Goal: Navigation & Orientation: Find specific page/section

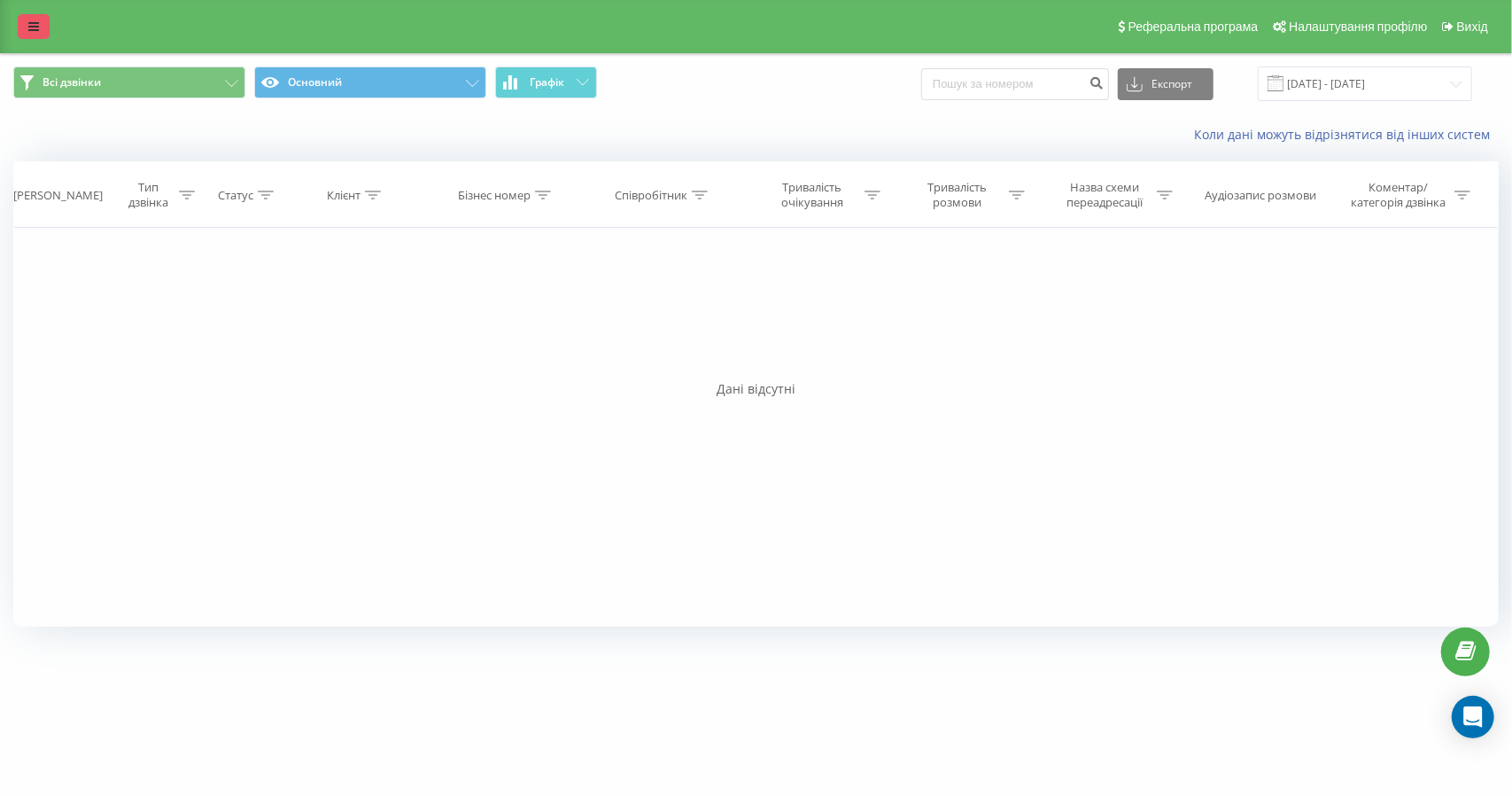
click at [32, 24] on icon at bounding box center [33, 26] width 11 height 12
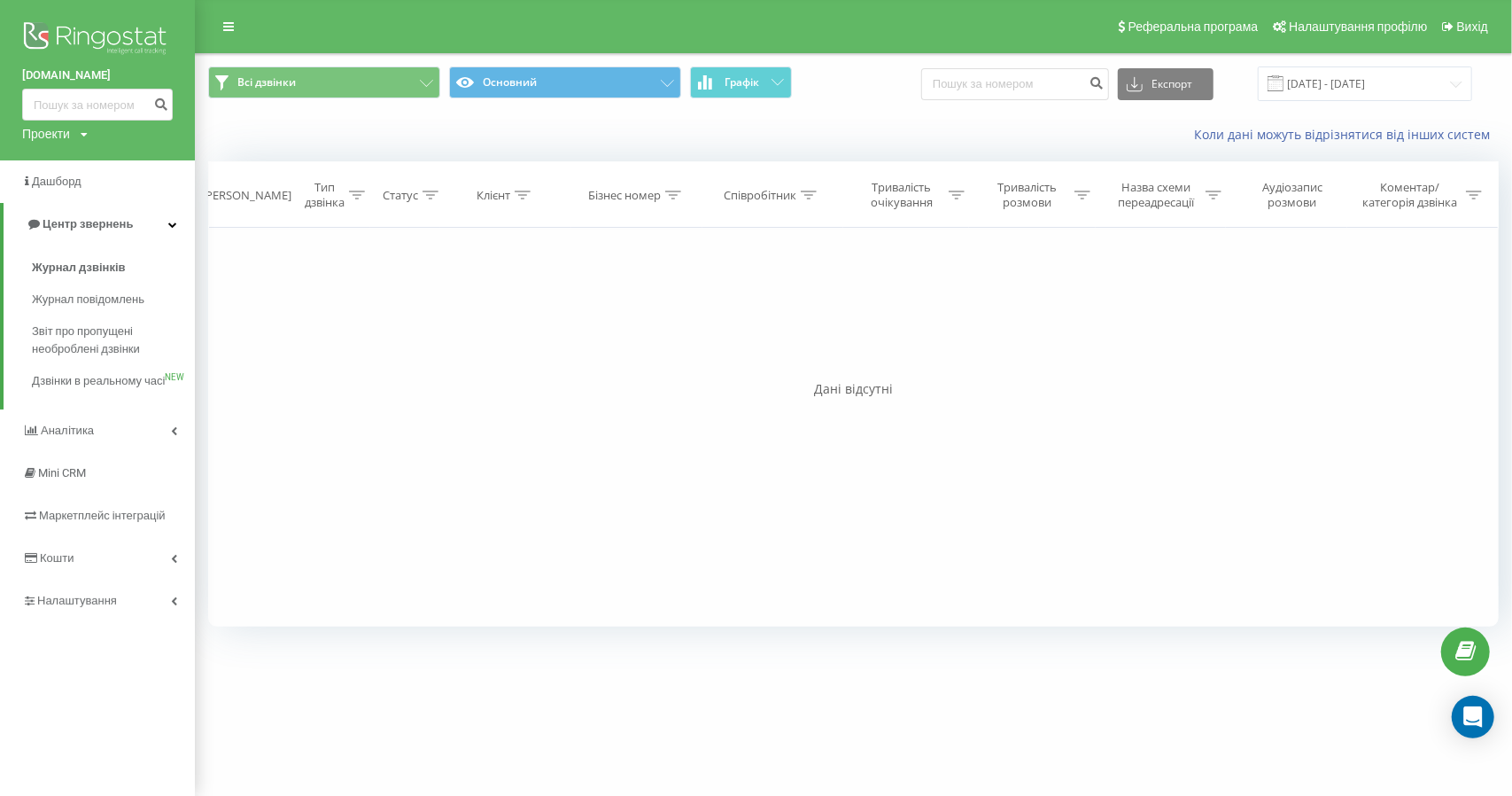
click at [84, 132] on icon at bounding box center [83, 134] width 7 height 11
click at [141, 622] on link "Налаштування" at bounding box center [98, 601] width 195 height 42
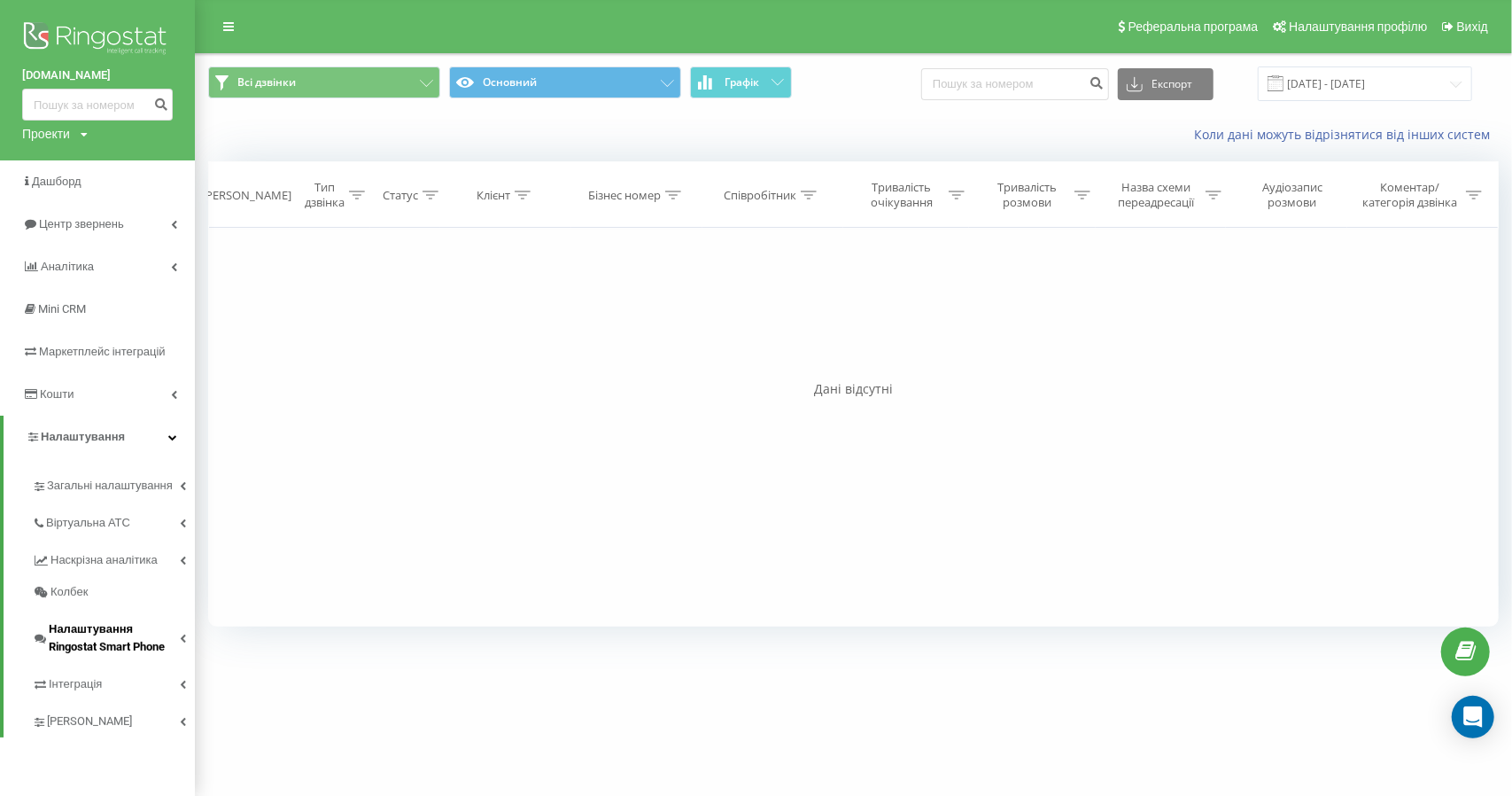
click at [126, 651] on span "Налаштування Ringostat Smart Phone" at bounding box center [114, 638] width 131 height 35
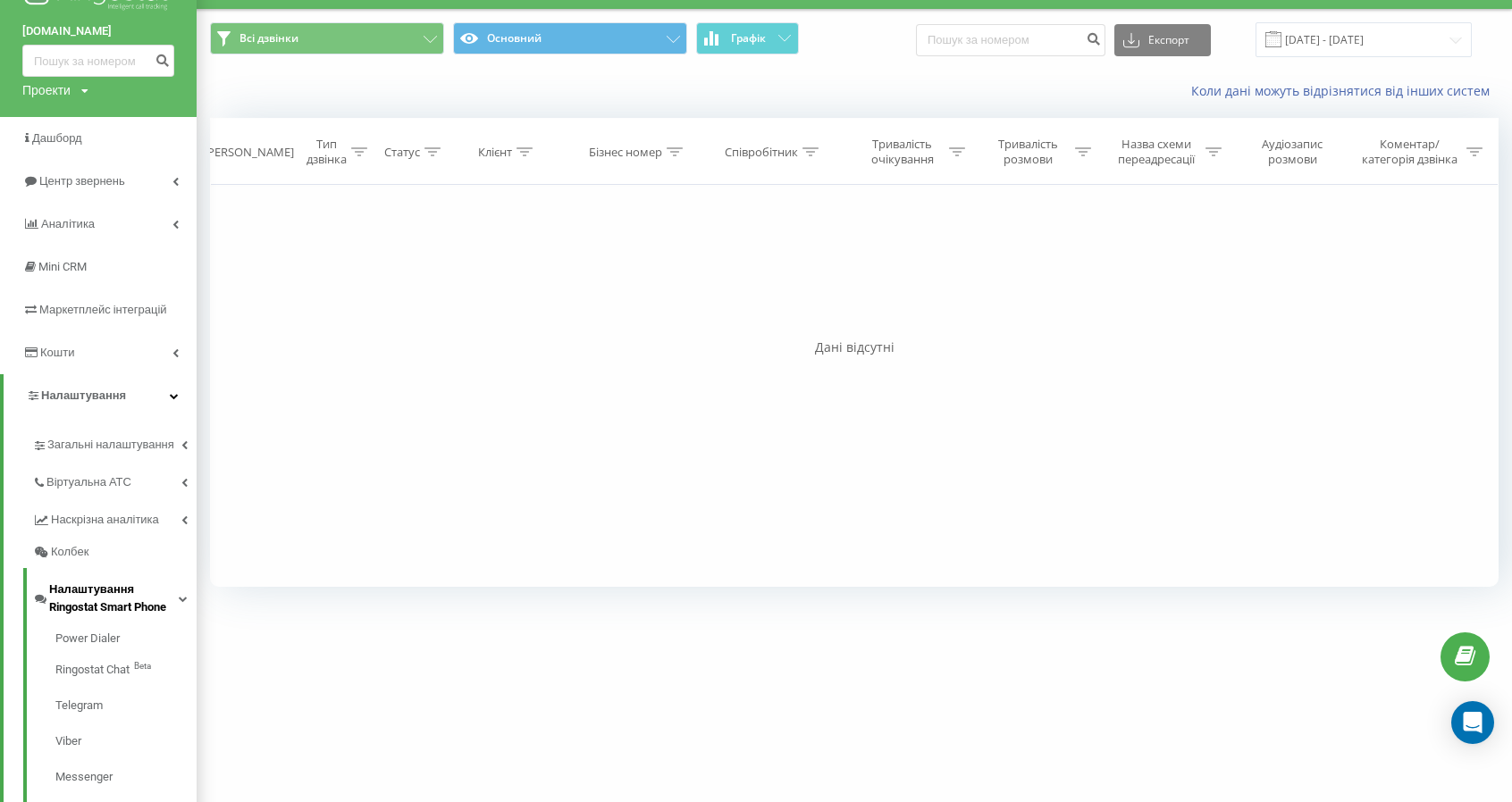
scroll to position [32, 0]
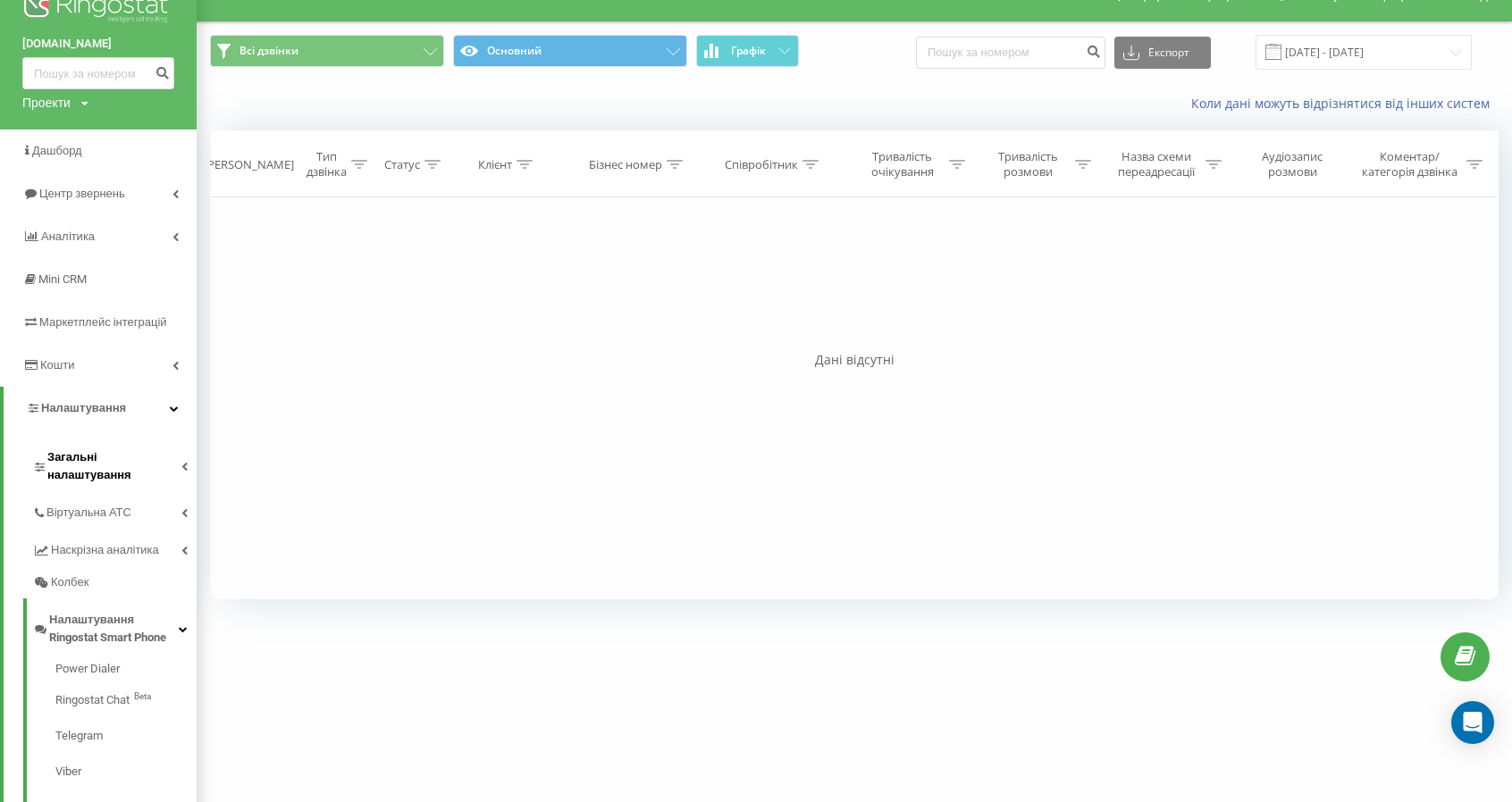
click at [125, 455] on span "Загальні налаштування" at bounding box center [114, 466] width 134 height 36
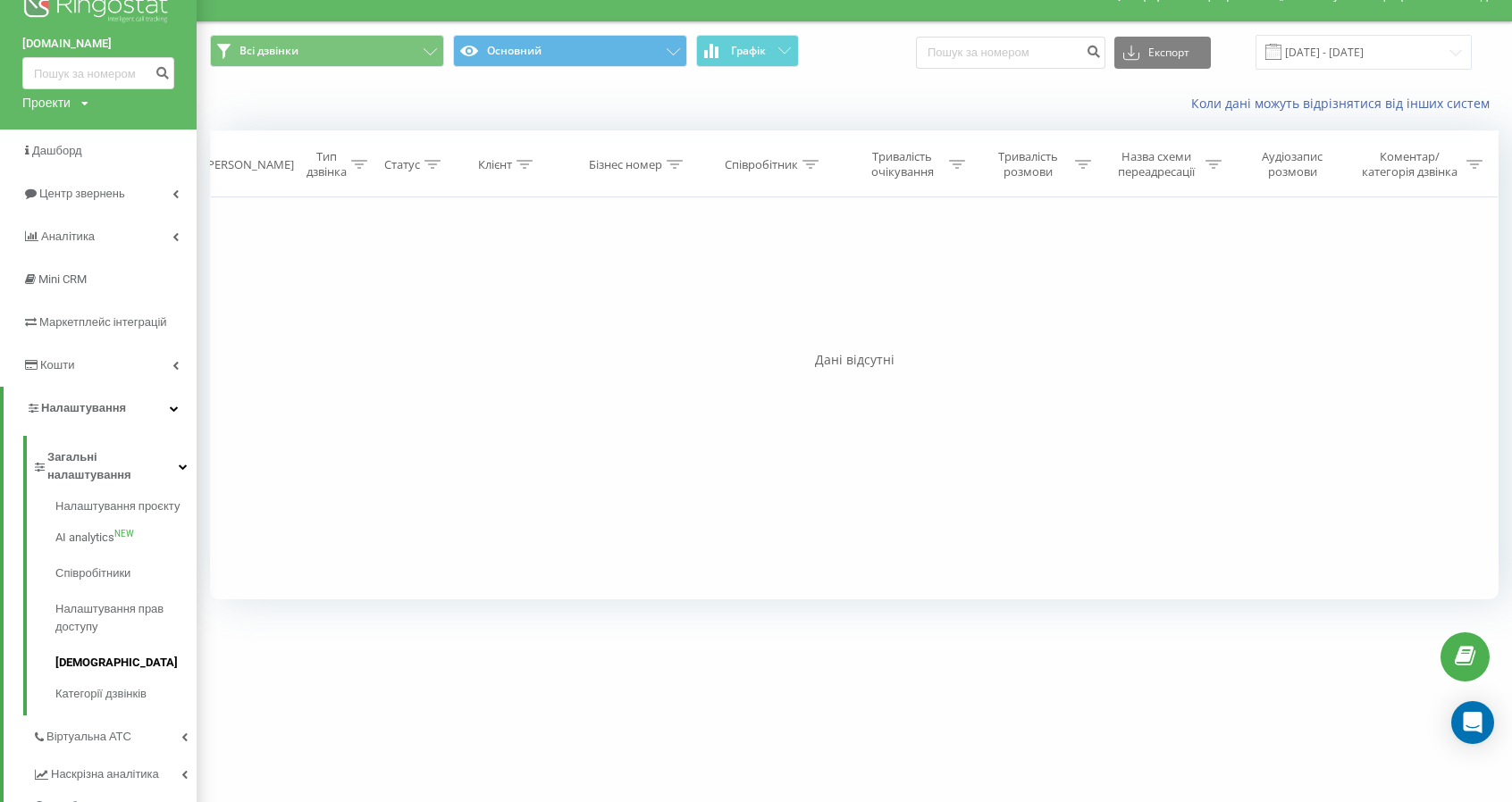
click at [84, 654] on span "[DEMOGRAPHIC_DATA]" at bounding box center [116, 662] width 122 height 18
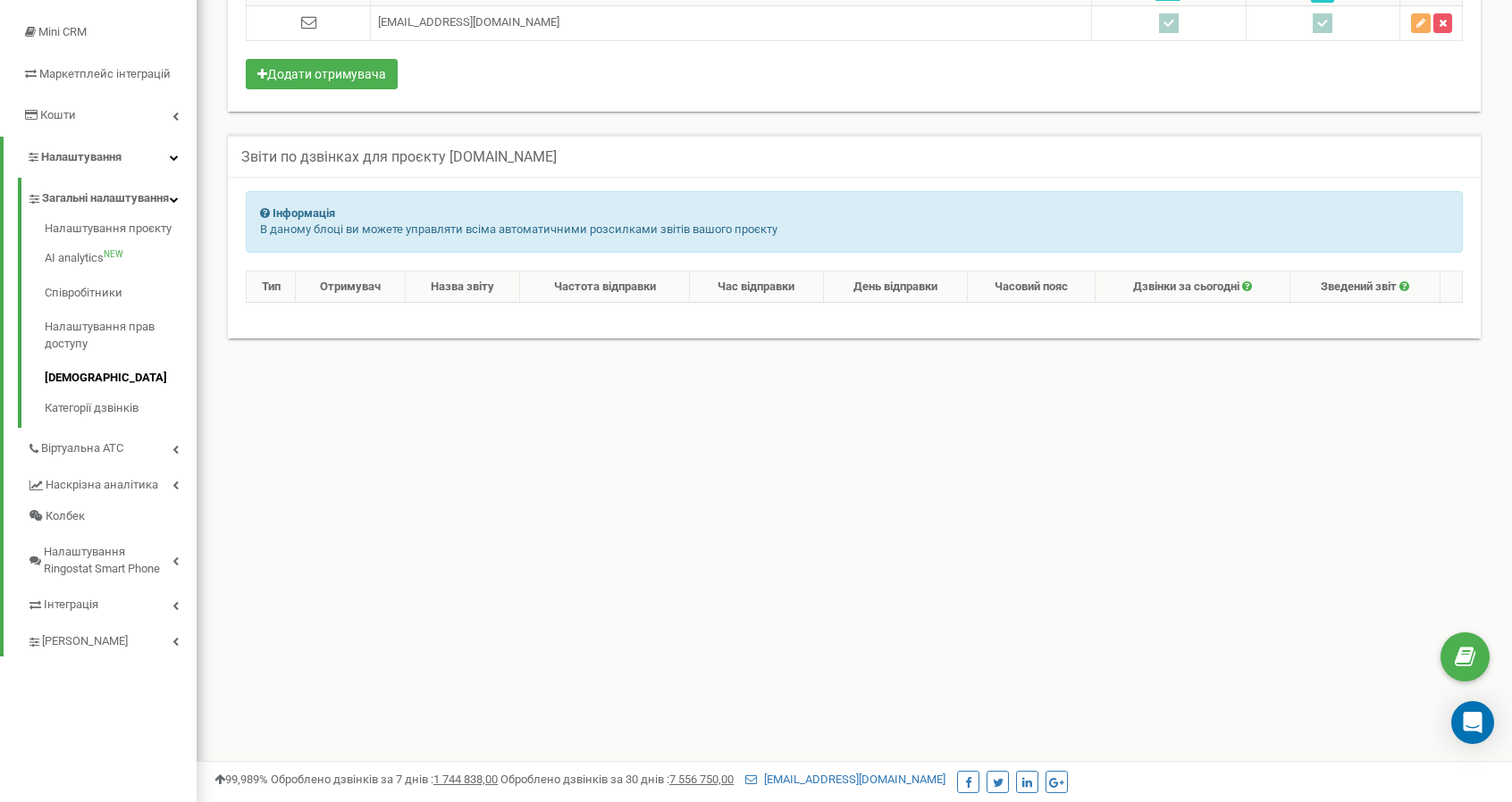
scroll to position [270, 0]
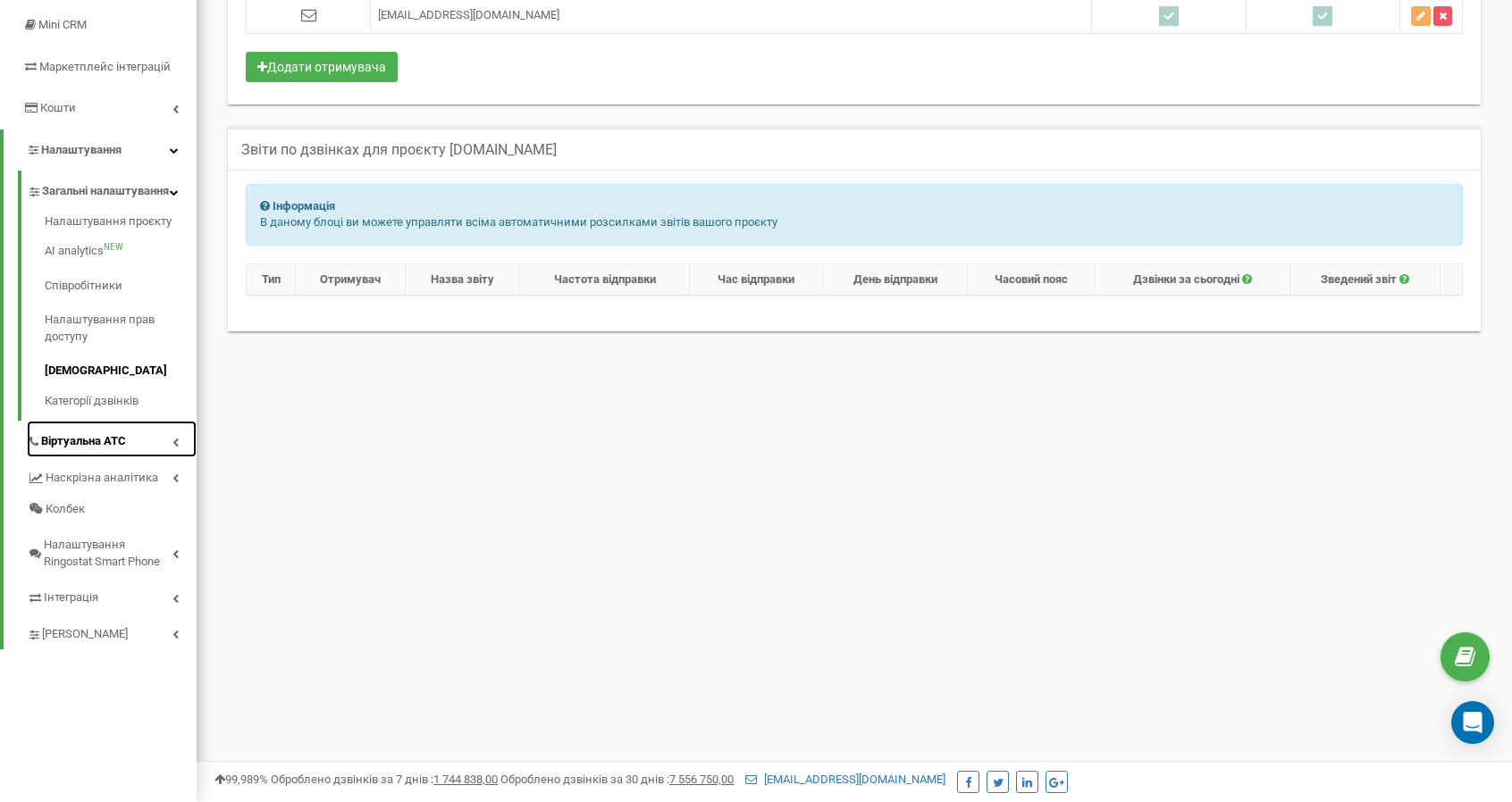
click at [180, 457] on link "Віртуальна АТС" at bounding box center [112, 439] width 170 height 37
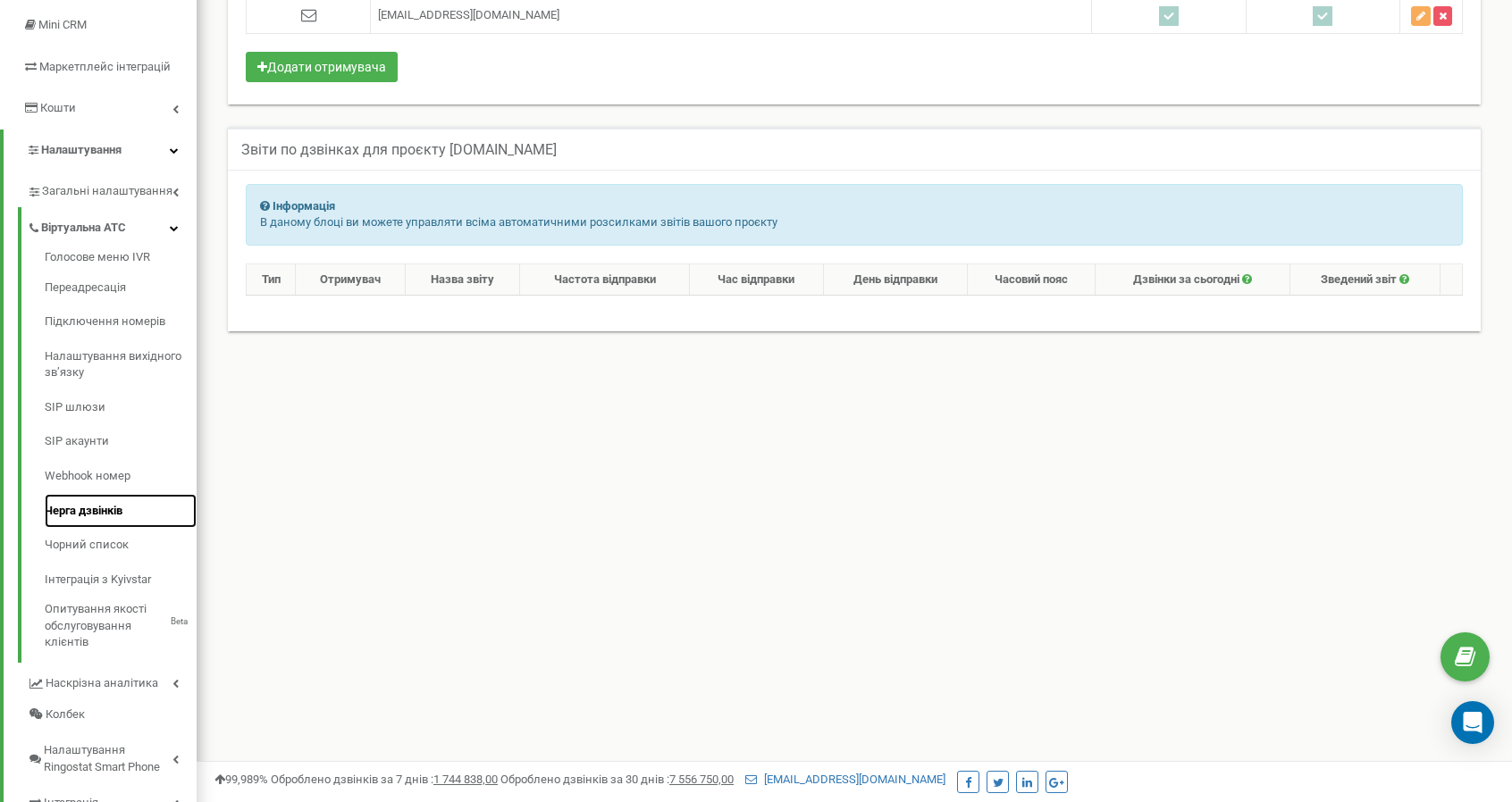
click at [93, 516] on link "Черга дзвінків" at bounding box center [120, 511] width 151 height 35
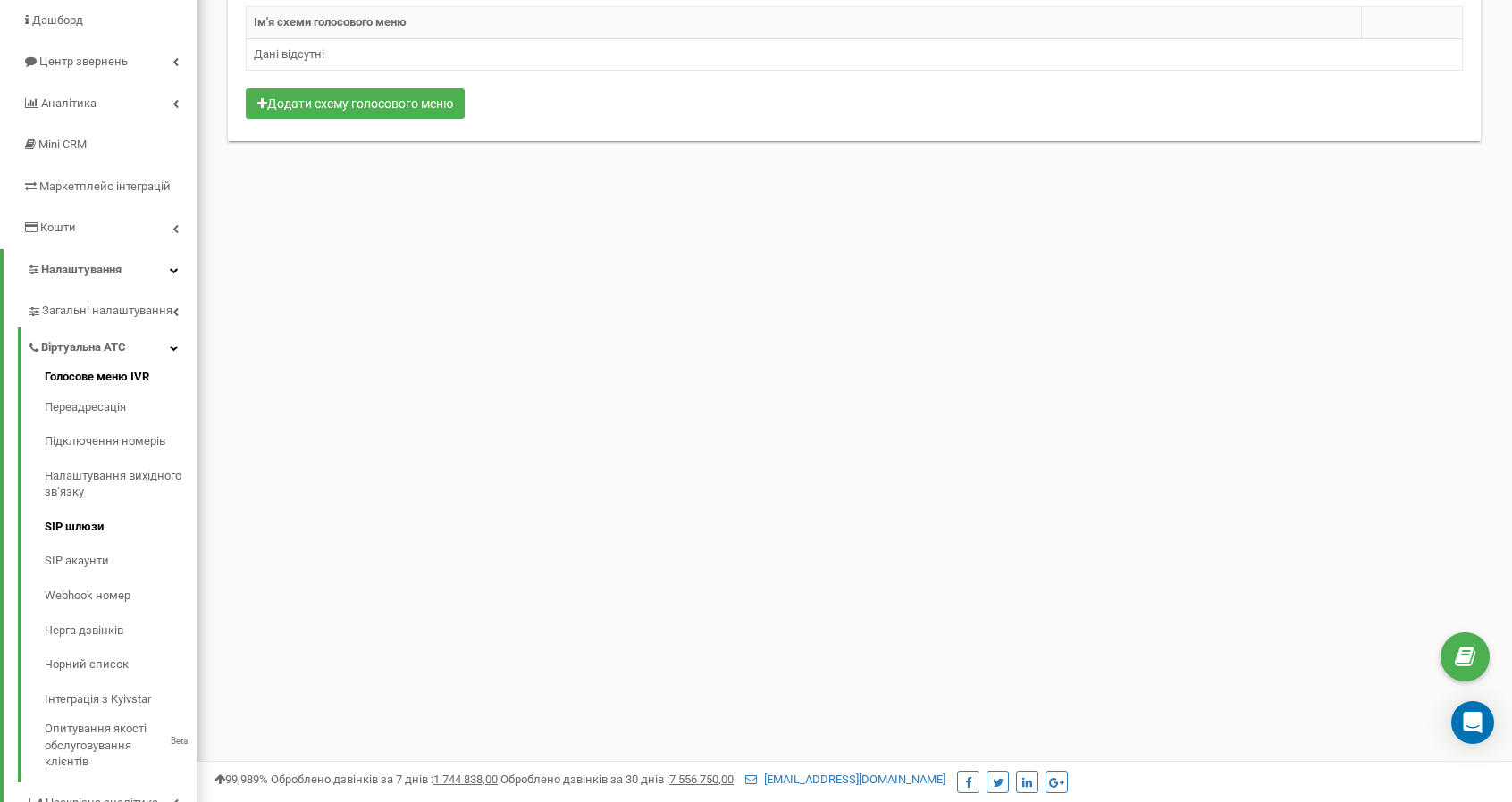
scroll to position [178, 0]
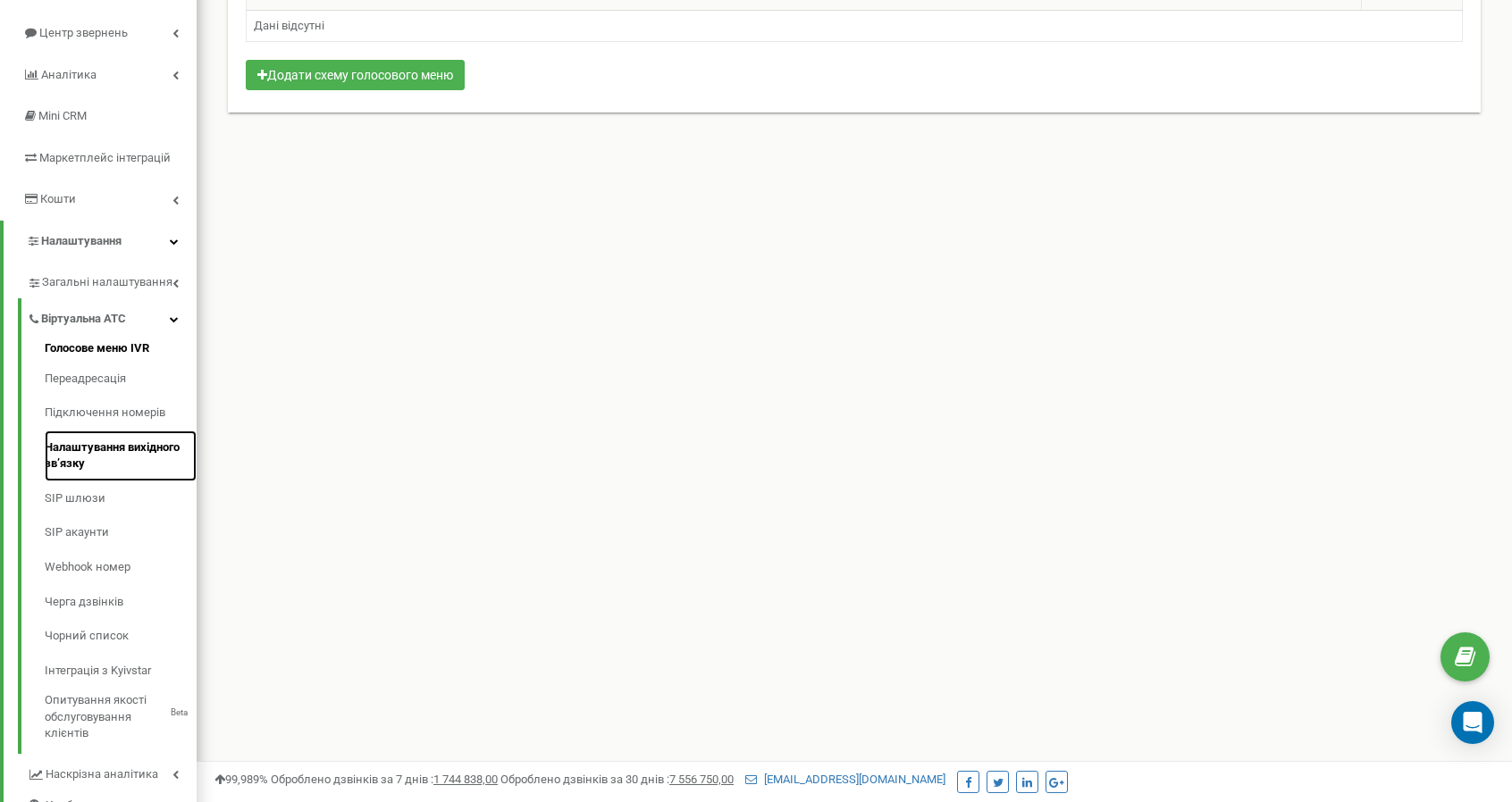
click at [84, 456] on link "Налаштування вихідного зв’язку" at bounding box center [120, 456] width 151 height 51
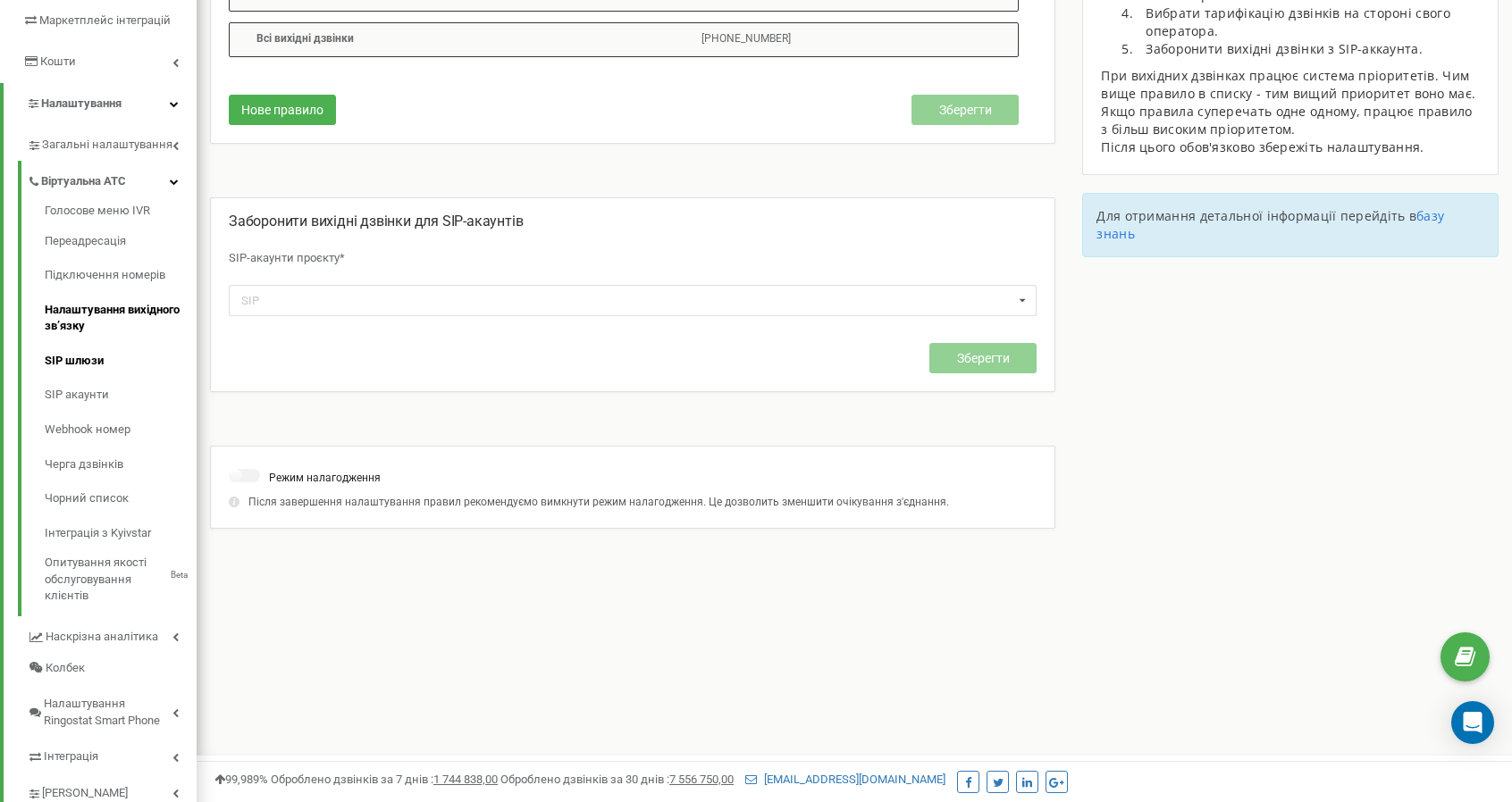
scroll to position [278, 0]
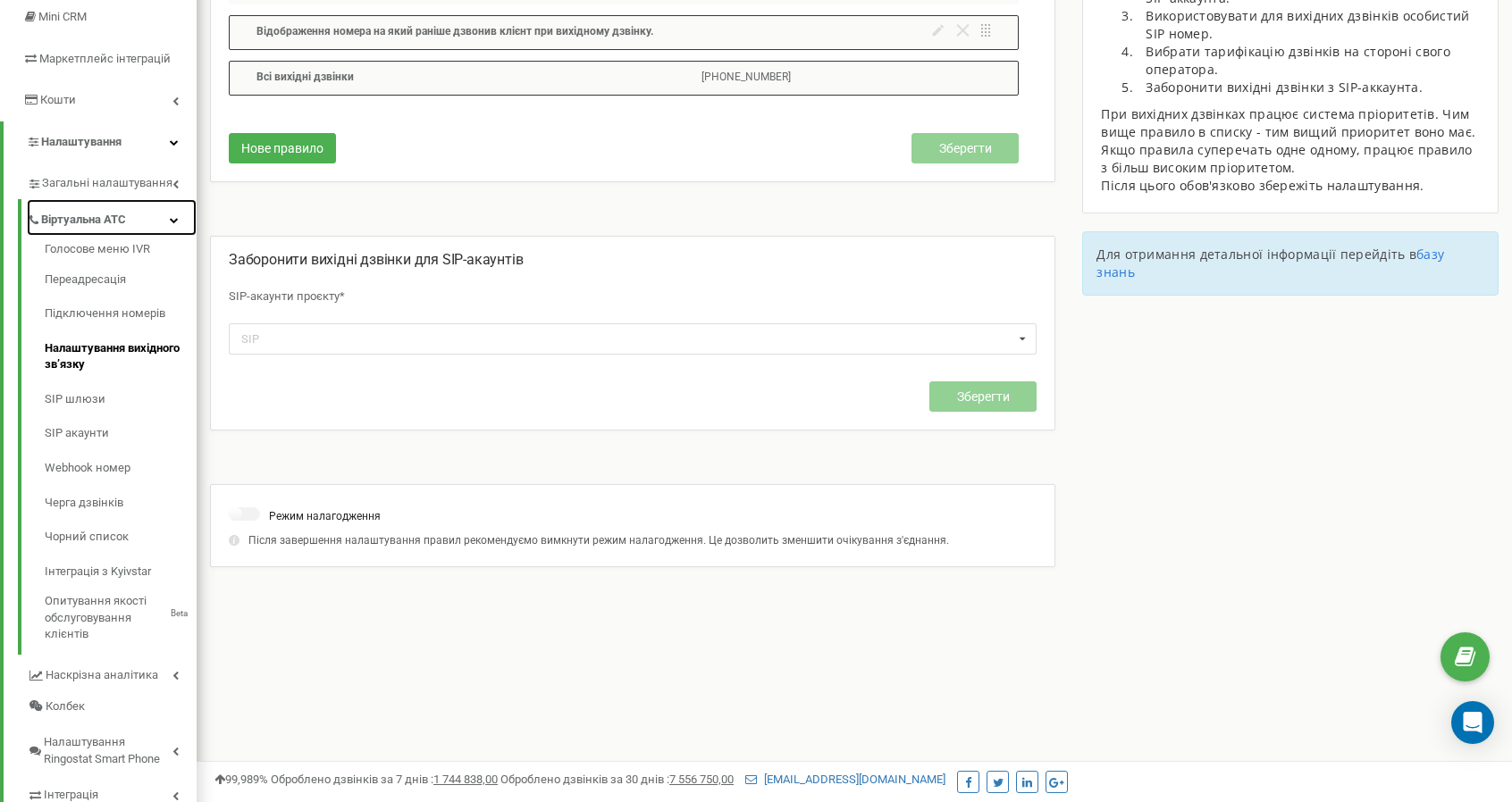
click at [176, 217] on icon at bounding box center [174, 219] width 9 height 9
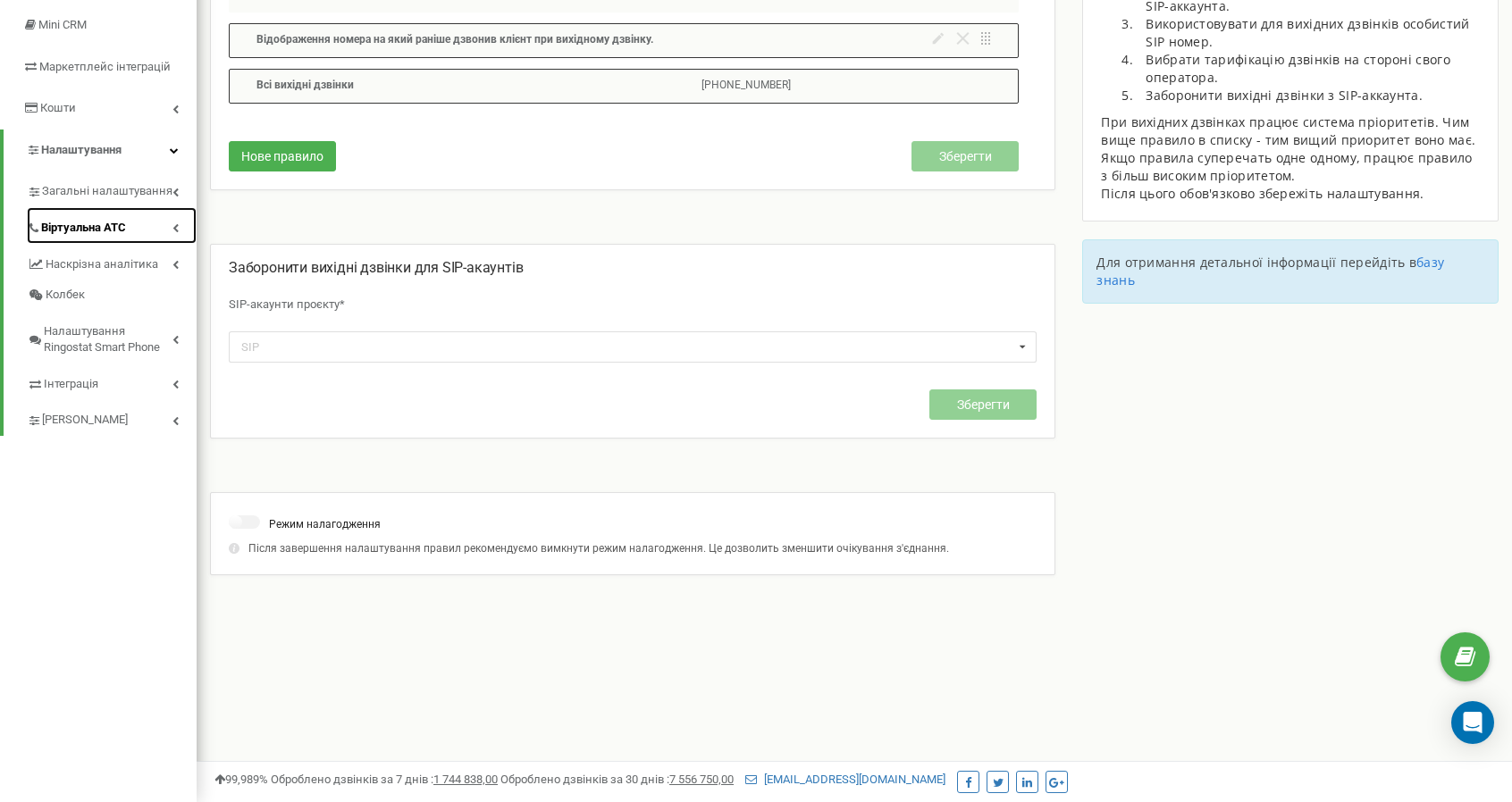
click at [174, 227] on icon at bounding box center [176, 227] width 6 height 9
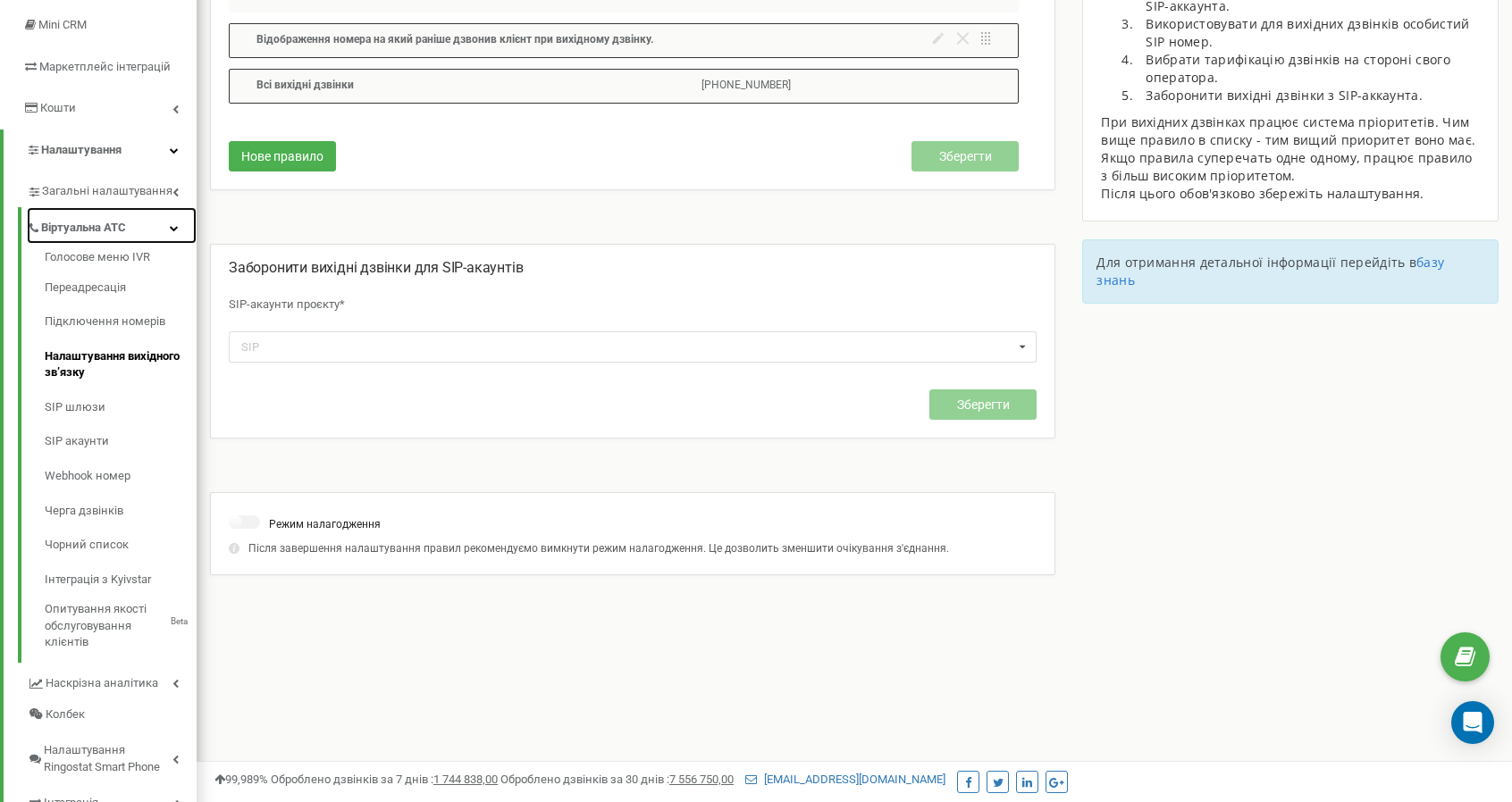
scroll to position [278, 0]
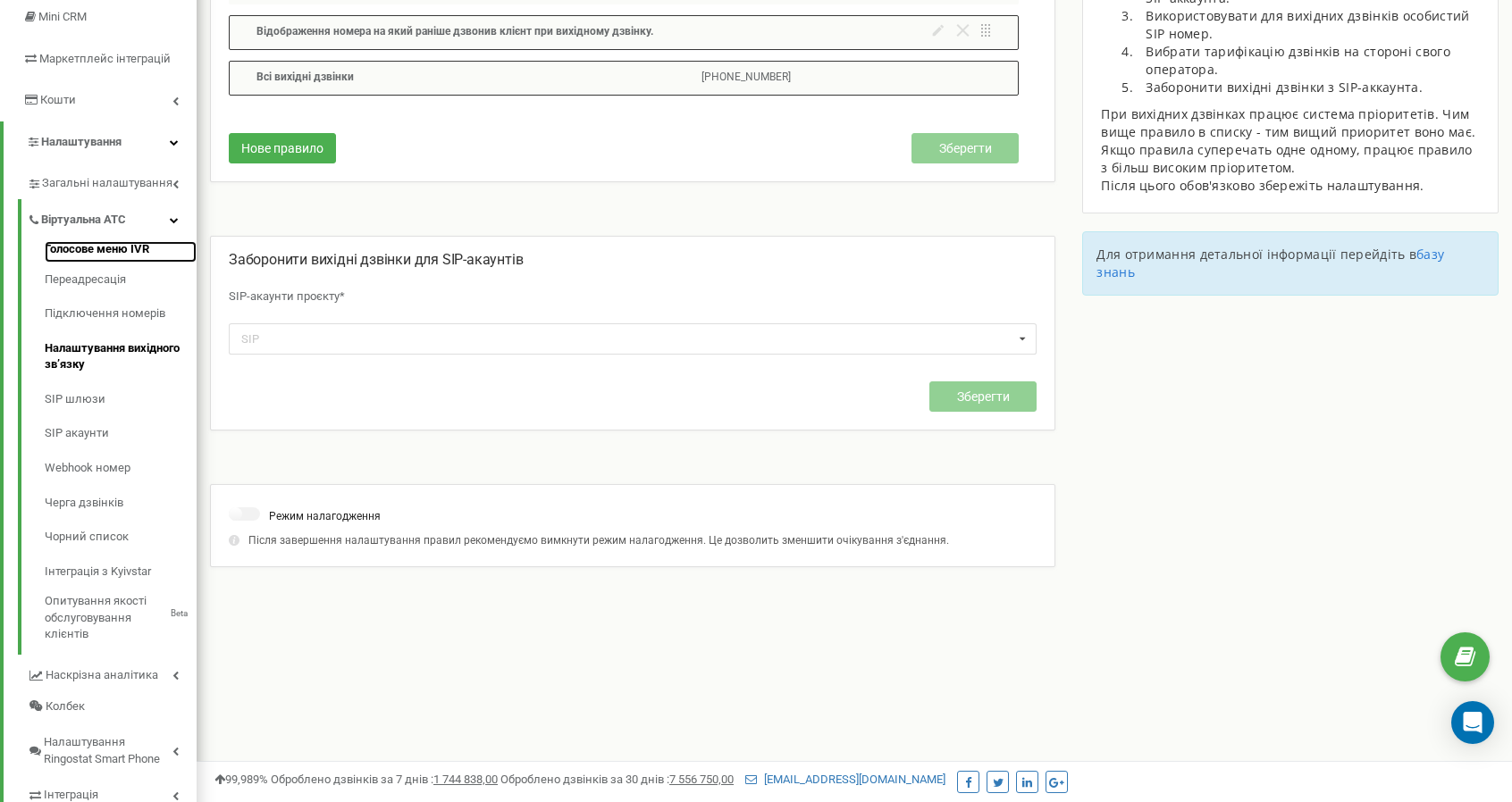
click at [102, 251] on link "Голосове меню IVR" at bounding box center [120, 252] width 151 height 21
